Goal: Find contact information: Find contact information

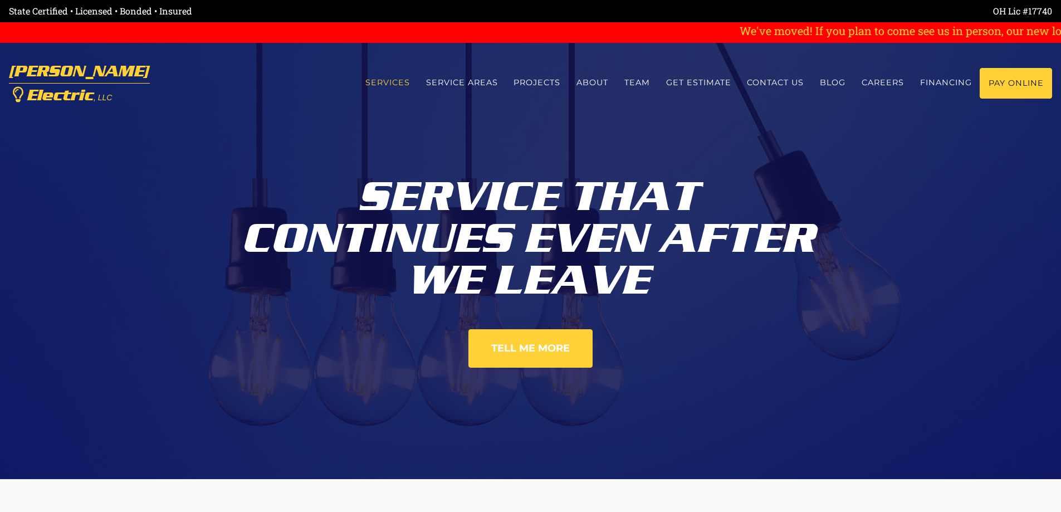
click at [389, 82] on link "Services" at bounding box center [387, 83] width 61 height 30
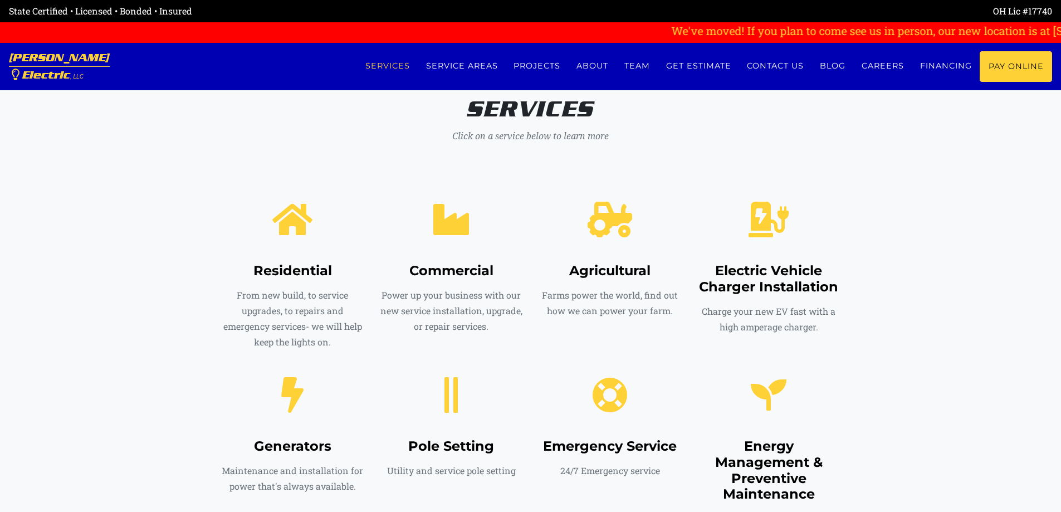
scroll to position [479, 0]
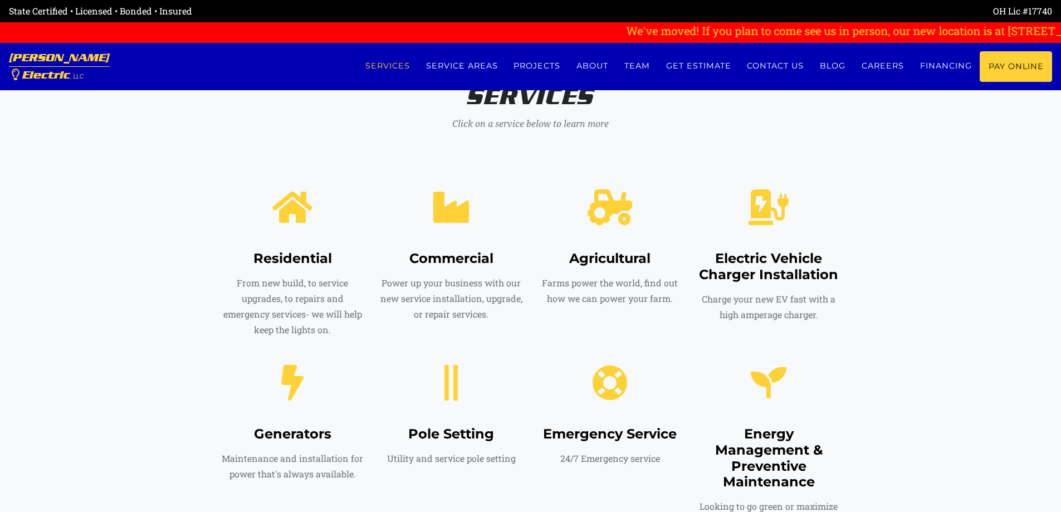
click at [277, 228] on span at bounding box center [292, 206] width 89 height 71
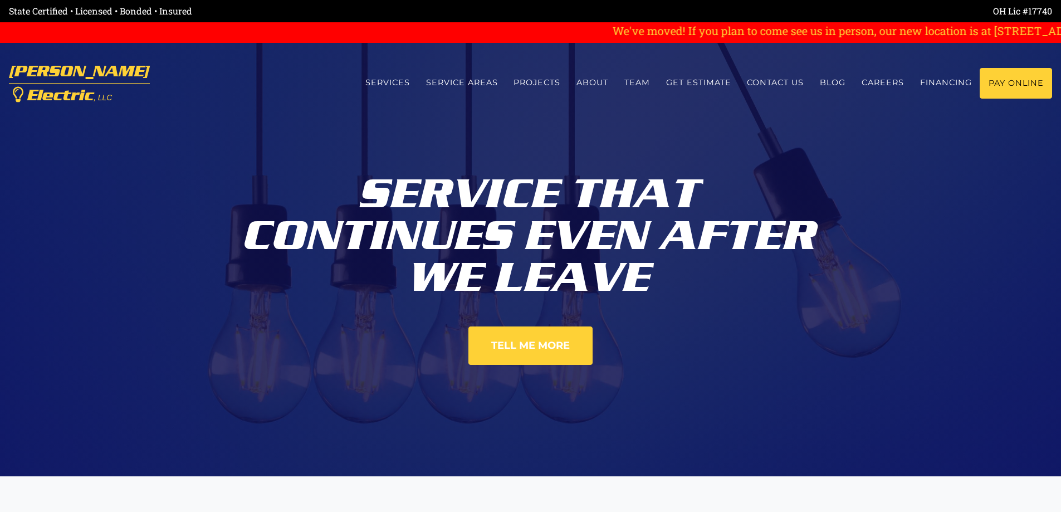
scroll to position [0, 0]
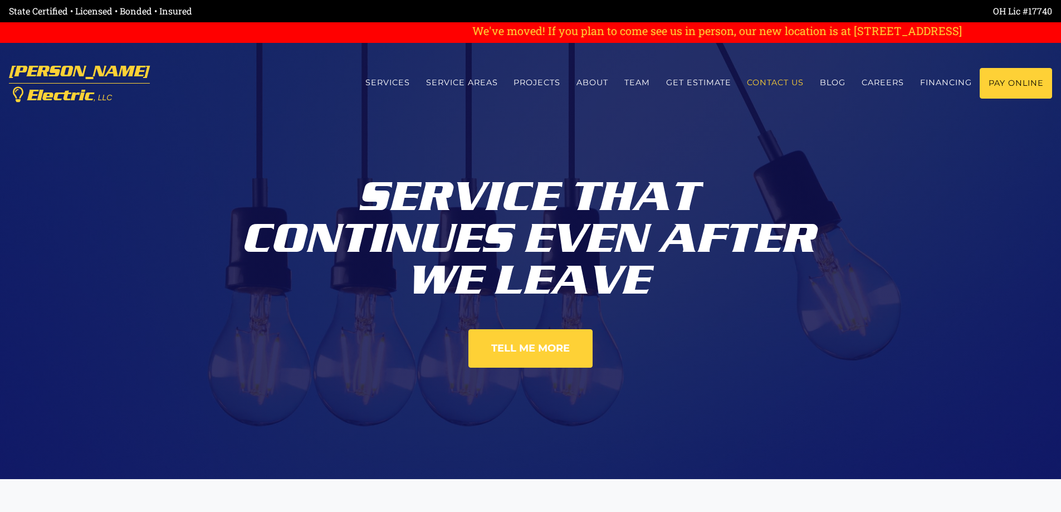
click at [789, 76] on link "Contact us" at bounding box center [775, 83] width 73 height 30
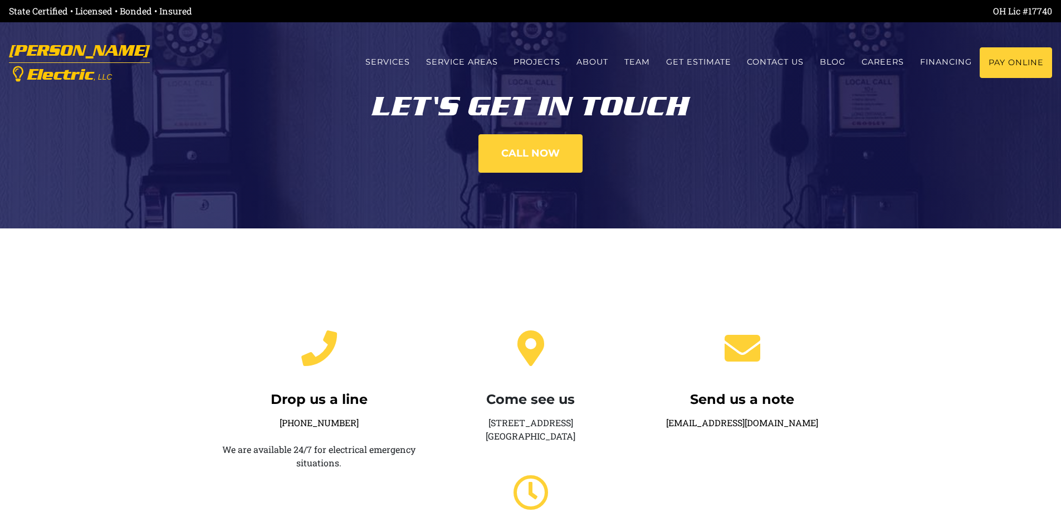
drag, startPoint x: 81, startPoint y: 130, endPoint x: 110, endPoint y: 76, distance: 60.5
click at [82, 130] on header "Let's get in touch Call now" at bounding box center [530, 114] width 1061 height 228
